Goal: Task Accomplishment & Management: Manage account settings

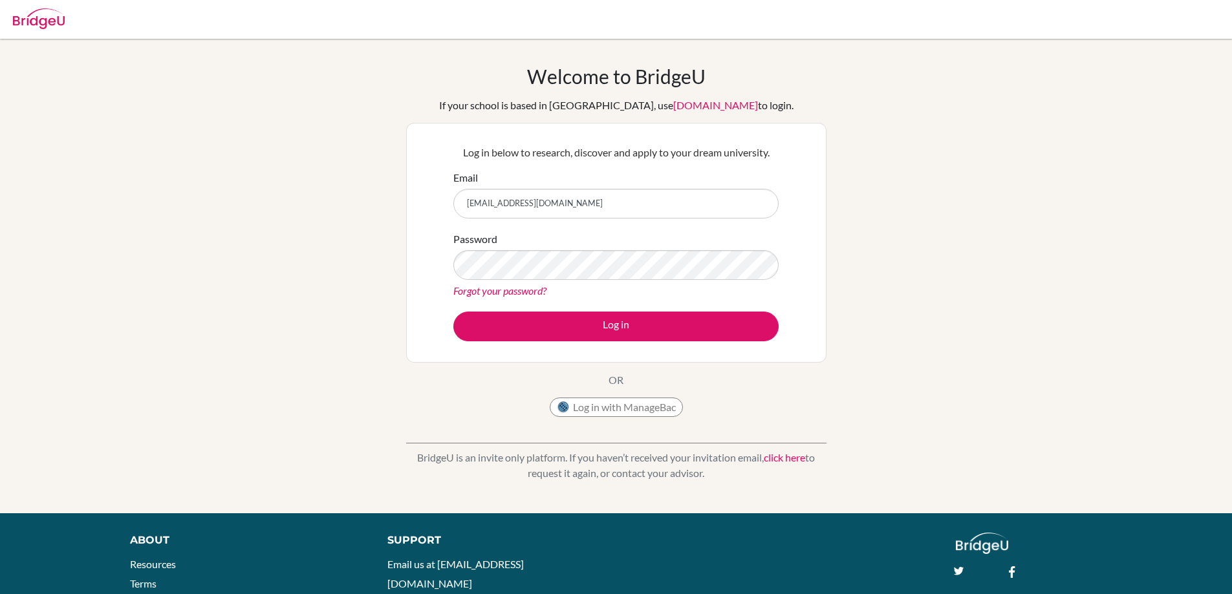
drag, startPoint x: 502, startPoint y: 205, endPoint x: 427, endPoint y: 202, distance: 75.1
click at [427, 202] on div "Log in below to research, discover and apply to your dream university. Email [E…" at bounding box center [616, 243] width 420 height 240
type input "[EMAIL_ADDRESS][DOMAIN_NAME]"
click at [378, 284] on div "Welcome to [GEOGRAPHIC_DATA] If your school is based in [GEOGRAPHIC_DATA], use …" at bounding box center [616, 276] width 1232 height 423
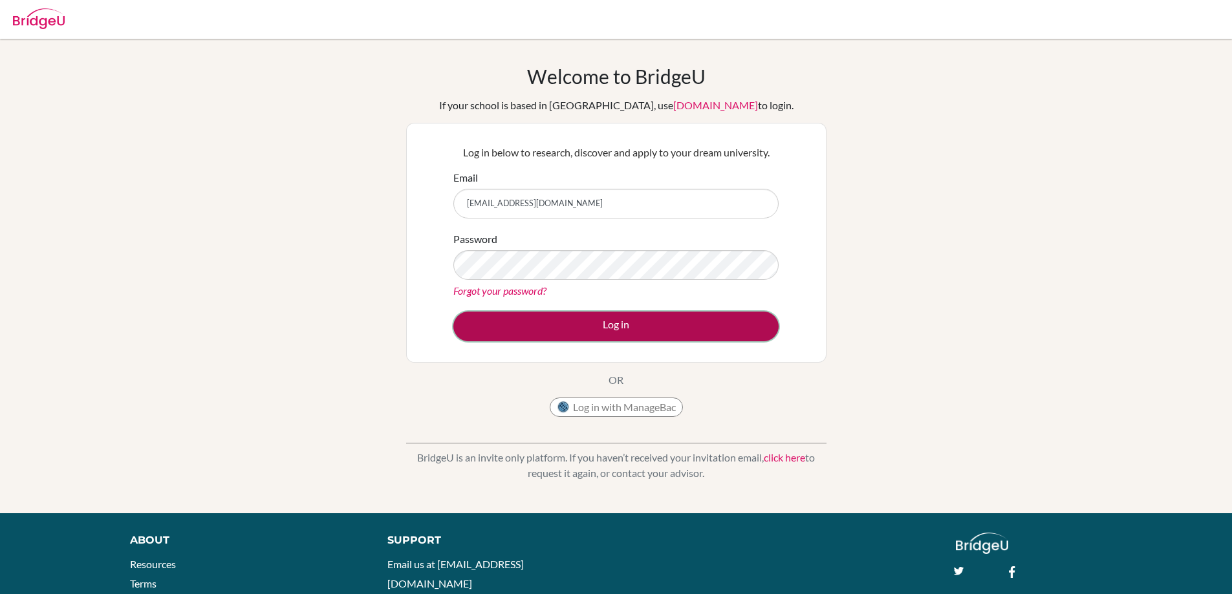
click at [691, 334] on button "Log in" at bounding box center [615, 327] width 325 height 30
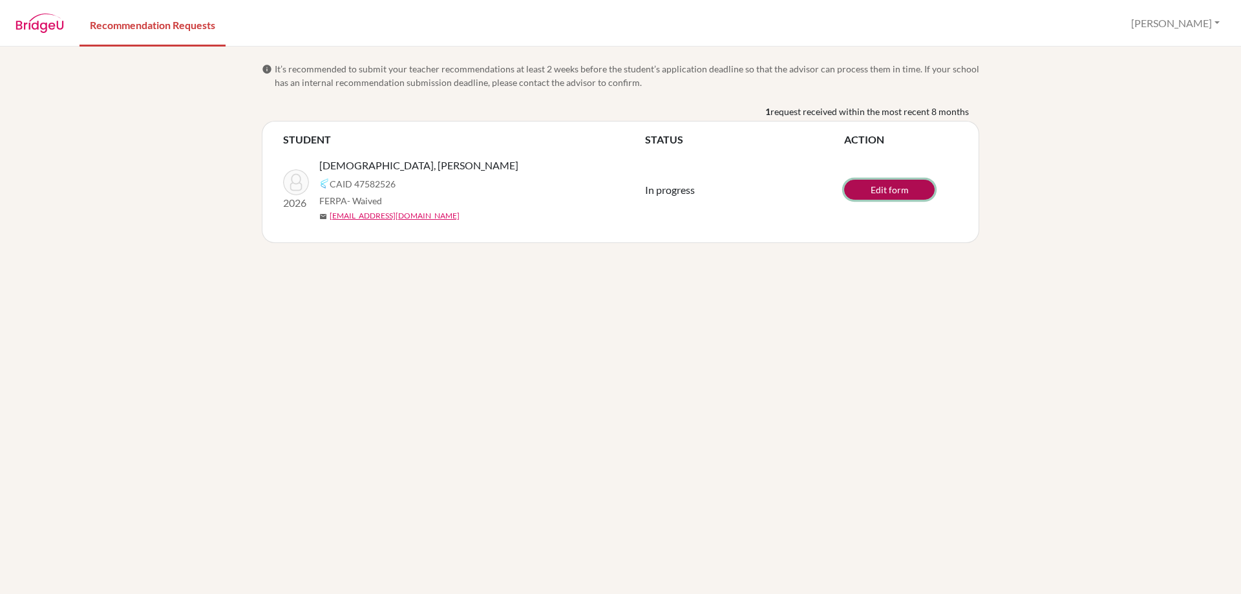
click at [913, 189] on link "Edit form" at bounding box center [889, 190] width 91 height 20
click at [1215, 24] on button "[PERSON_NAME]" at bounding box center [1176, 23] width 100 height 25
click at [1157, 89] on button "Log out" at bounding box center [1124, 84] width 102 height 21
